Goal: Transaction & Acquisition: Purchase product/service

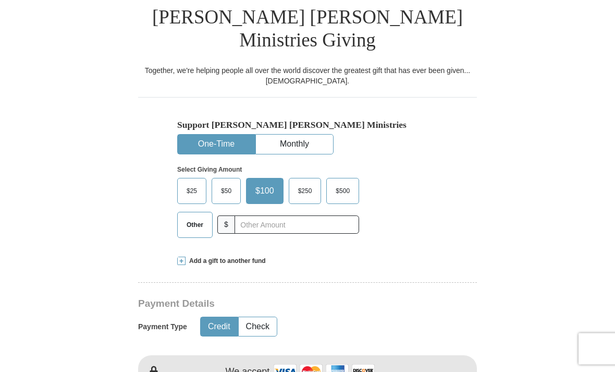
scroll to position [239, 0]
click at [190, 212] on label "Other" at bounding box center [195, 224] width 34 height 25
click at [0, 0] on input "Other" at bounding box center [0, 0] width 0 height 0
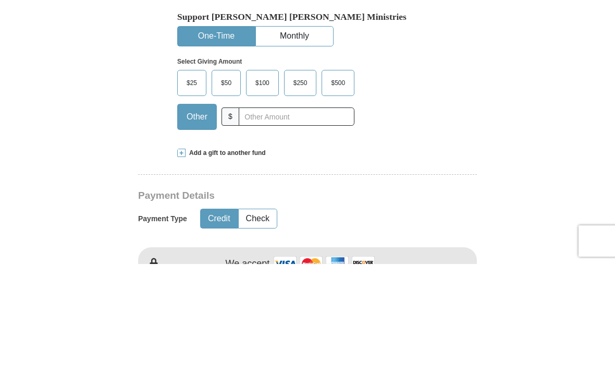
click at [179, 257] on span at bounding box center [181, 261] width 8 height 8
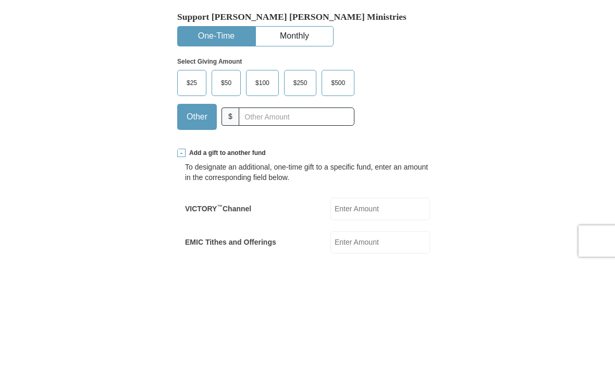
scroll to position [348, 0]
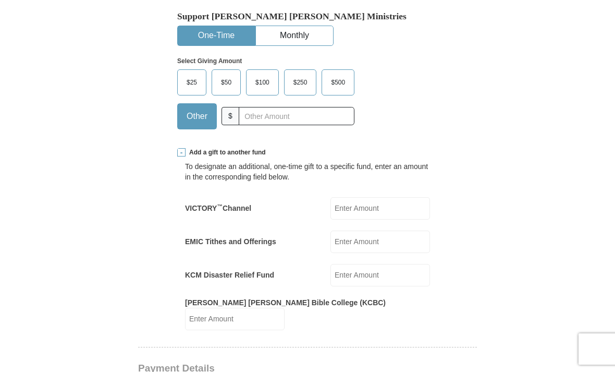
click at [369, 230] on input "EMIC Tithes and Offerings" at bounding box center [381, 241] width 100 height 22
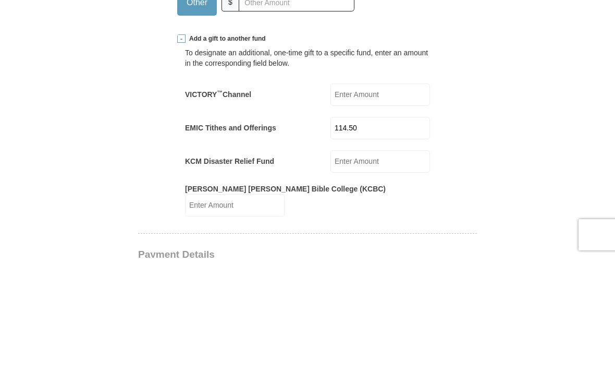
scroll to position [462, 0]
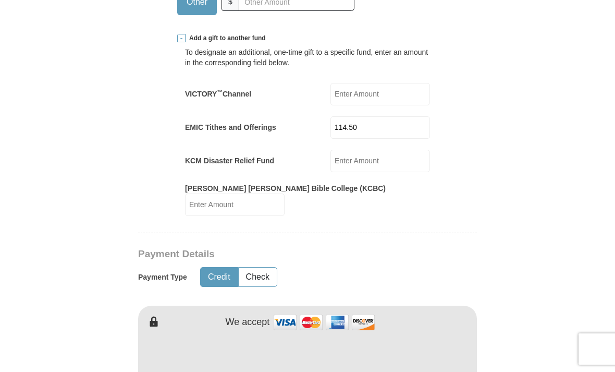
type input "114.50"
click at [218, 267] on button "Credit" at bounding box center [219, 276] width 37 height 19
click at [286, 311] on img at bounding box center [324, 322] width 104 height 22
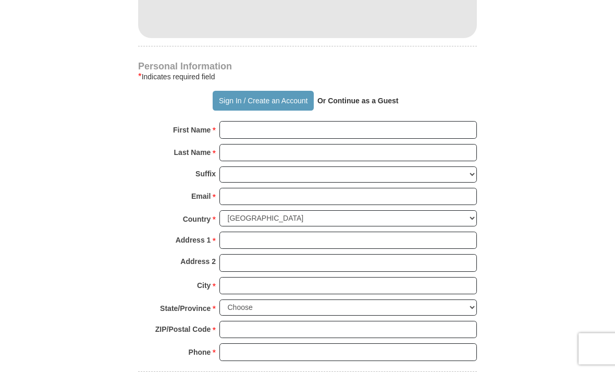
scroll to position [844, 0]
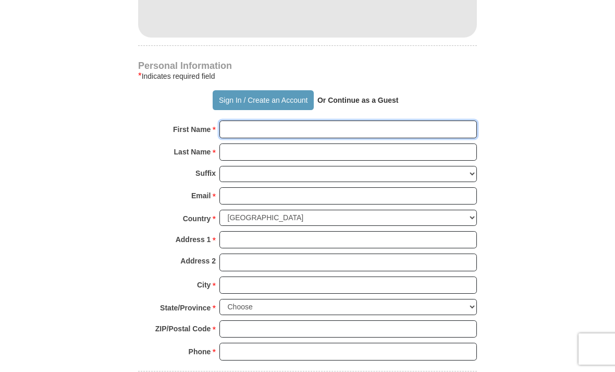
click at [228, 120] on input "First Name *" at bounding box center [349, 129] width 258 height 18
type input "[PERSON_NAME]"
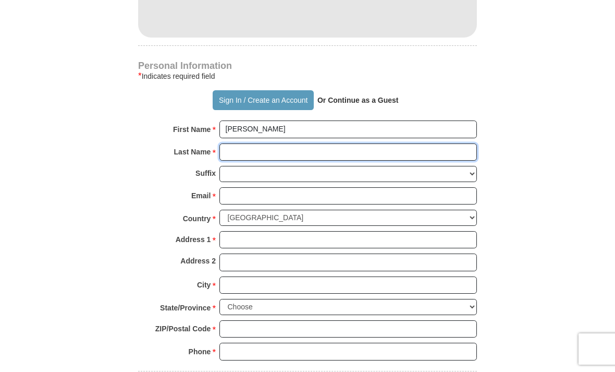
click at [230, 143] on input "Last Name *" at bounding box center [349, 152] width 258 height 18
type input "[PERSON_NAME]"
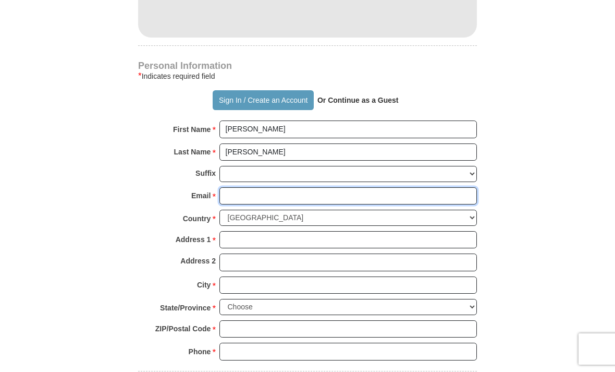
click at [236, 187] on input "Email *" at bounding box center [349, 196] width 258 height 18
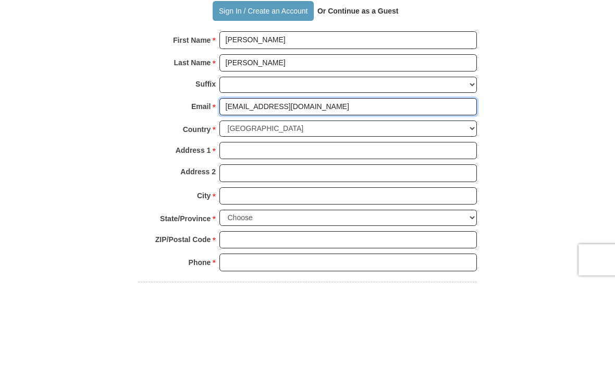
type input "[EMAIL_ADDRESS][DOMAIN_NAME]"
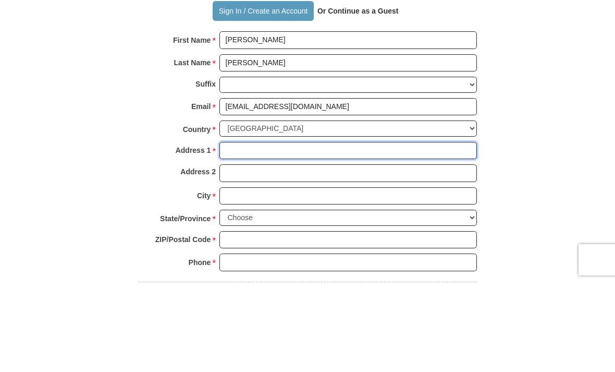
click at [232, 231] on input "Address 1 *" at bounding box center [349, 240] width 258 height 18
type input "S. Kanawha St."
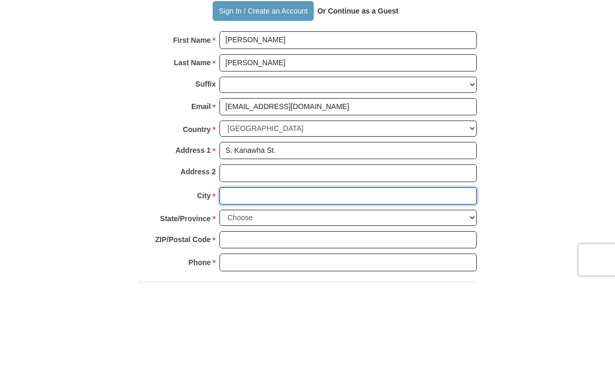
click at [224, 276] on input "City *" at bounding box center [349, 285] width 258 height 18
type input "[PERSON_NAME]"
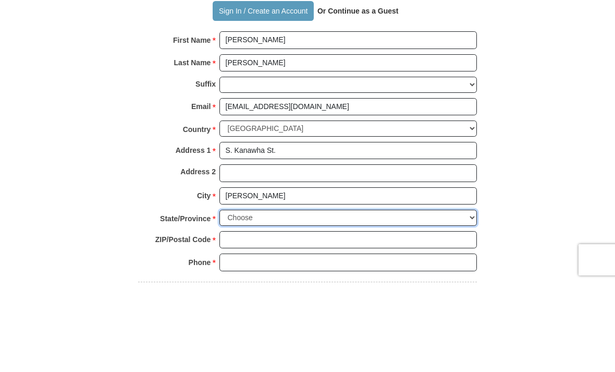
click at [476, 299] on select "Choose [US_STATE] [US_STATE] [US_STATE] [US_STATE] [US_STATE] Armed Forces Amer…" at bounding box center [349, 307] width 258 height 16
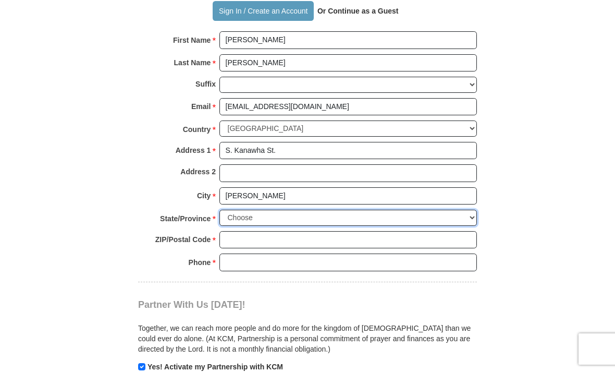
select select "WV"
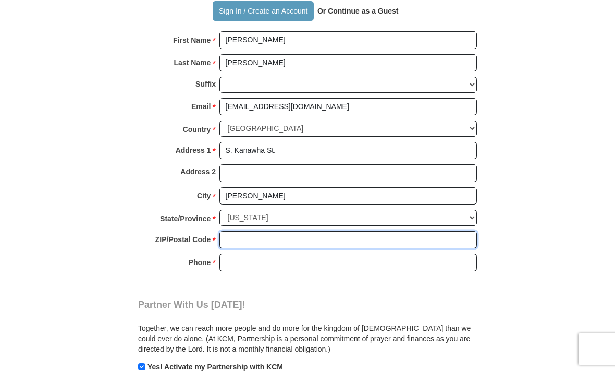
click at [228, 231] on input "ZIP/Postal Code *" at bounding box center [349, 240] width 258 height 18
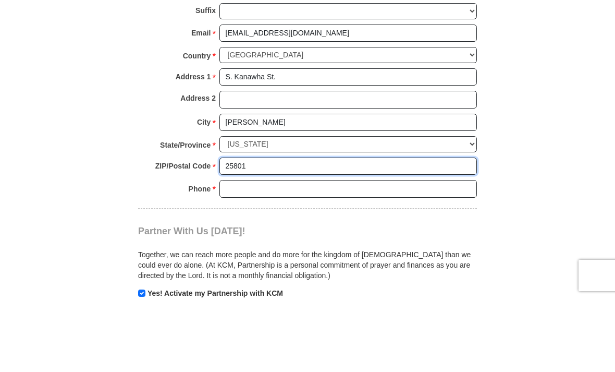
type input "25801"
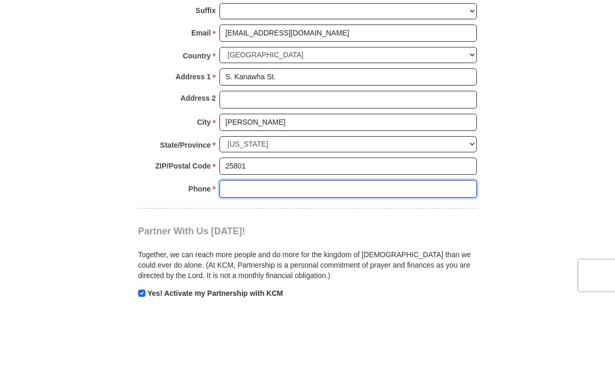
click at [223, 253] on input "Phone * *" at bounding box center [349, 262] width 258 height 18
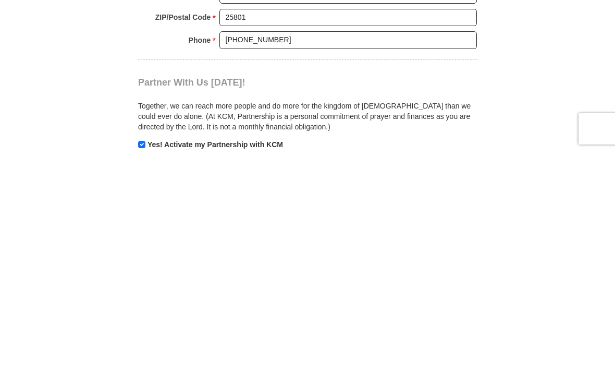
scroll to position [1155, 0]
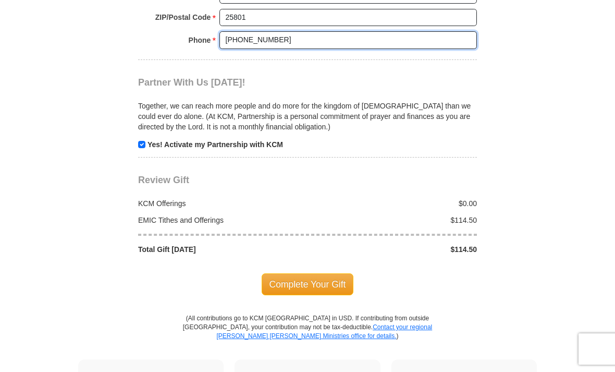
type input "[PHONE_NUMBER]"
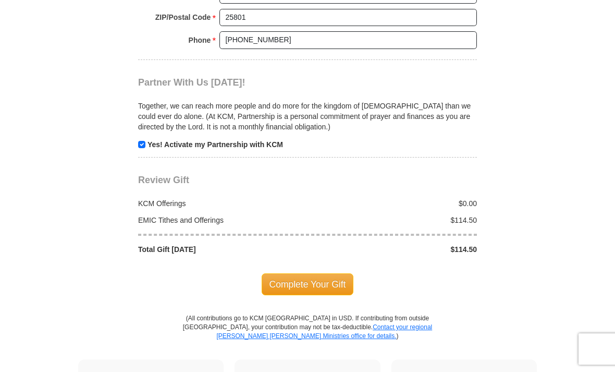
click at [287, 273] on span "Complete Your Gift" at bounding box center [308, 284] width 92 height 22
